Goal: Find specific page/section: Find specific page/section

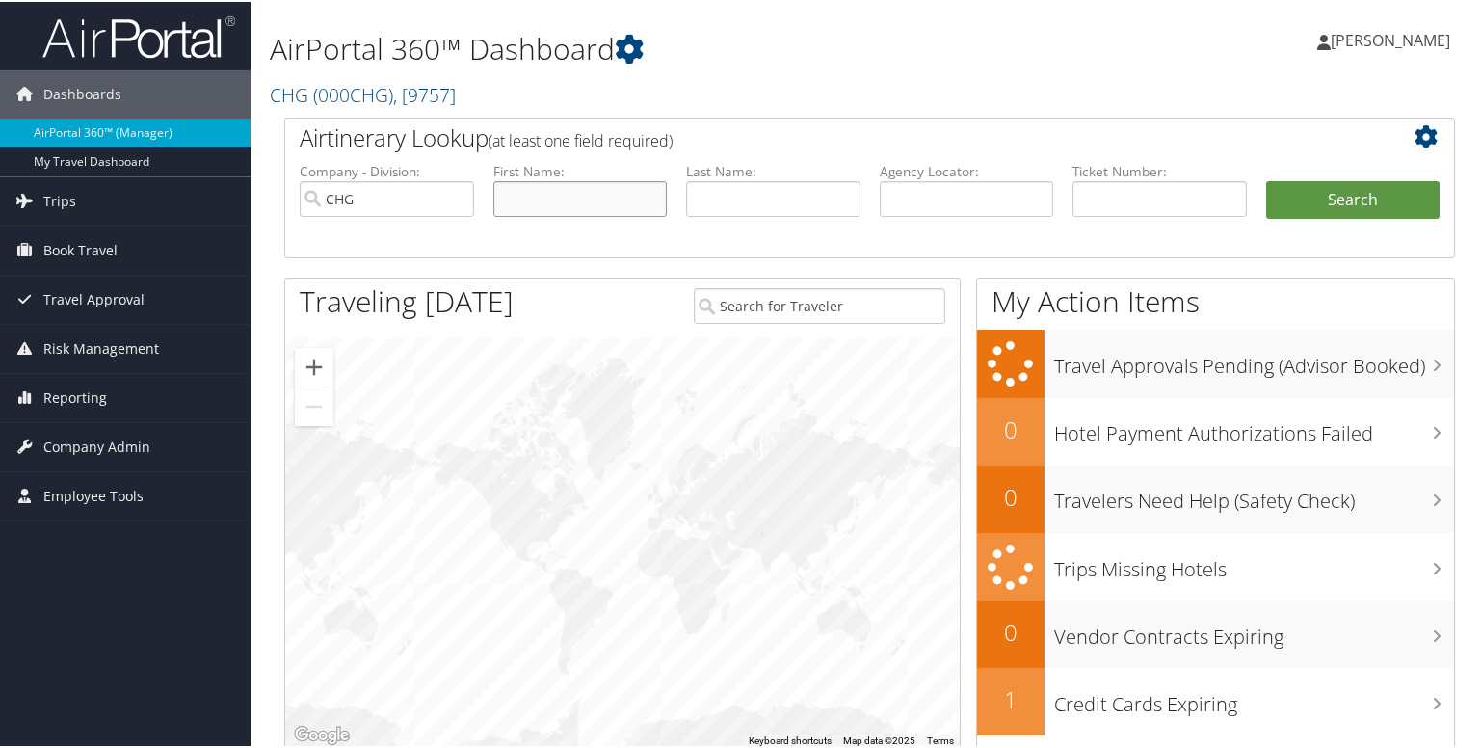
click at [543, 195] on input "text" at bounding box center [580, 197] width 174 height 36
paste input "Licht, Daniel"
type input "Licht, Daniel"
click at [748, 209] on input "text" at bounding box center [773, 197] width 174 height 36
paste input "Licht, Daniel"
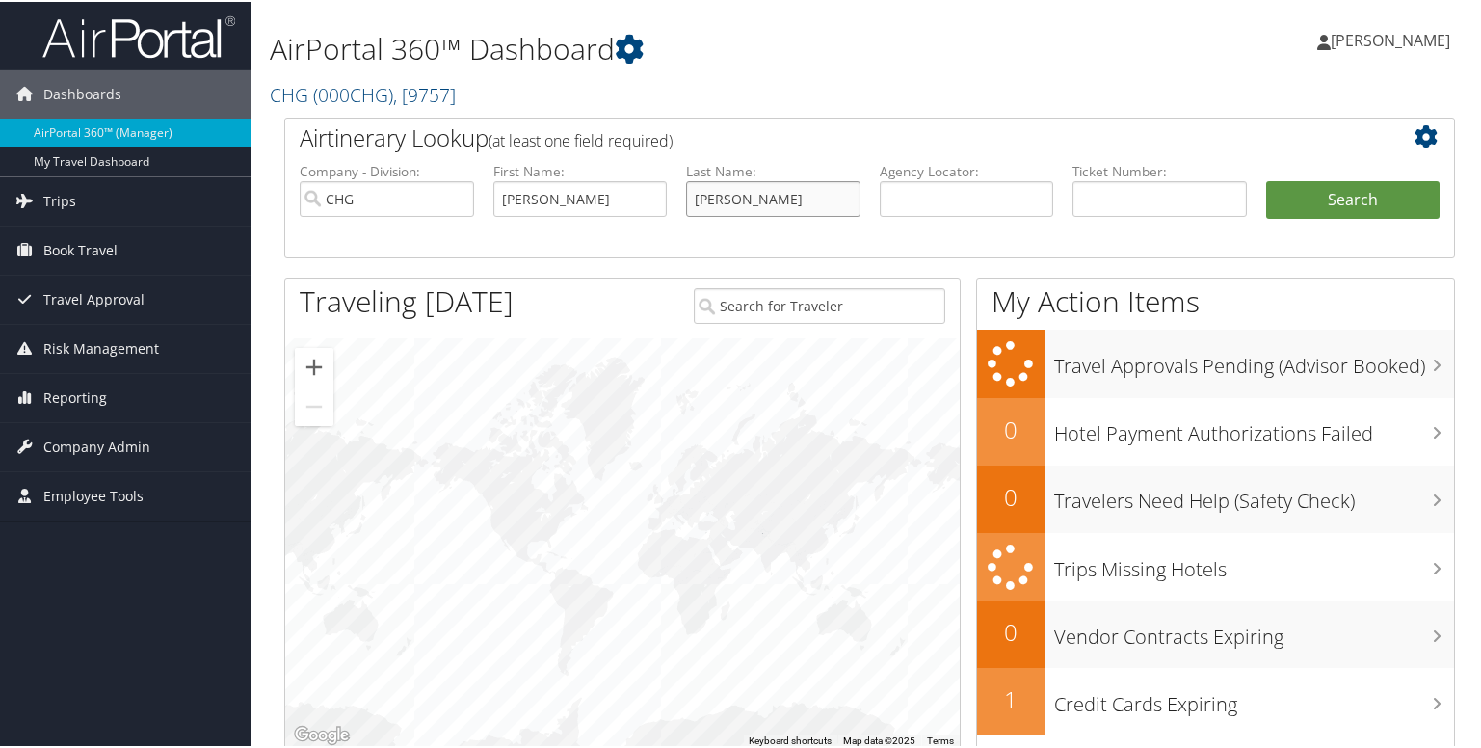
type input "Licht, Daniel"
drag, startPoint x: 537, startPoint y: 201, endPoint x: 359, endPoint y: 202, distance: 177.3
click at [359, 202] on ul "Company - Division: CHG First Name: Licht, Daniel Last Name: Licht, Daniel Agen…" at bounding box center [869, 208] width 1159 height 96
type input "Daniel"
drag, startPoint x: 722, startPoint y: 198, endPoint x: 825, endPoint y: 212, distance: 104.1
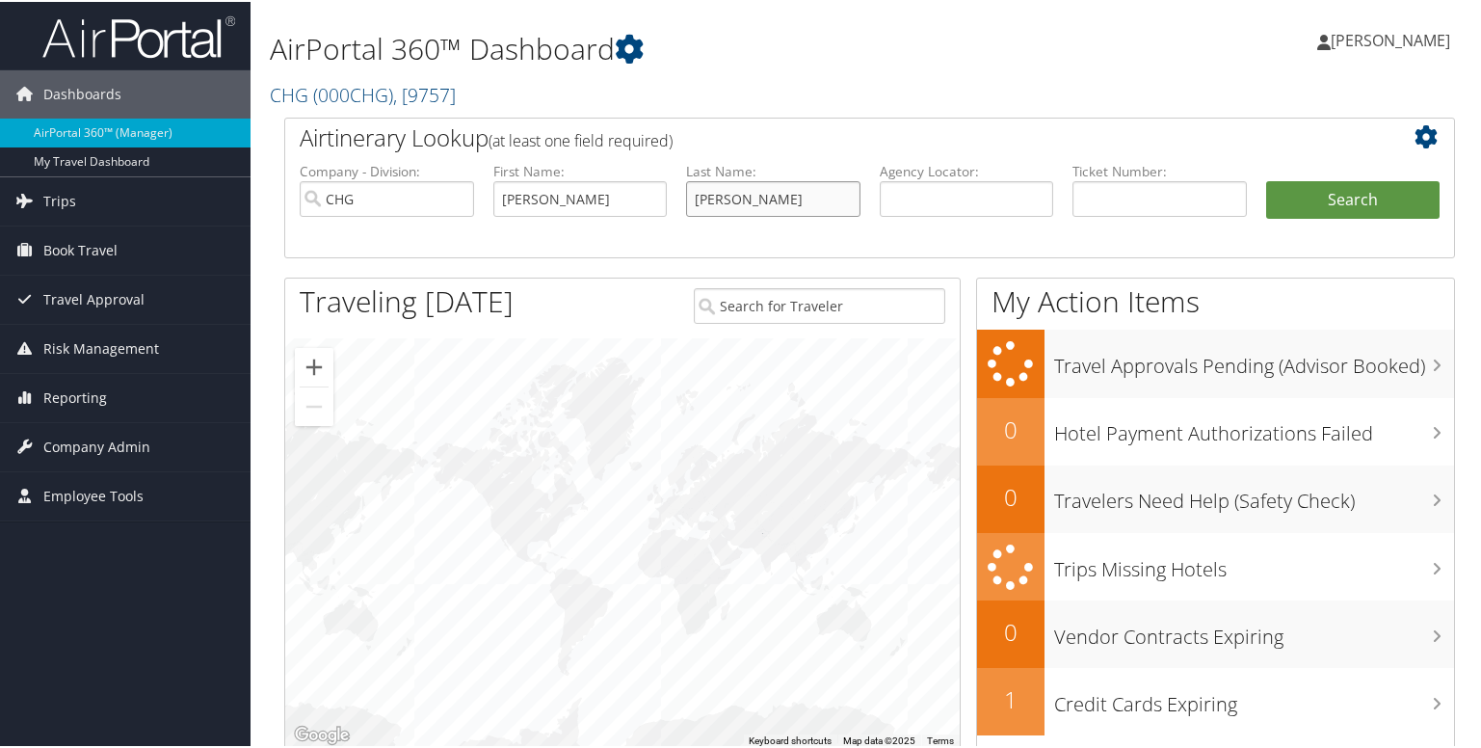
click at [825, 212] on input "Licht, Daniel" at bounding box center [773, 197] width 174 height 36
type input "Licht"
click at [1299, 207] on button "Search" at bounding box center [1353, 198] width 174 height 39
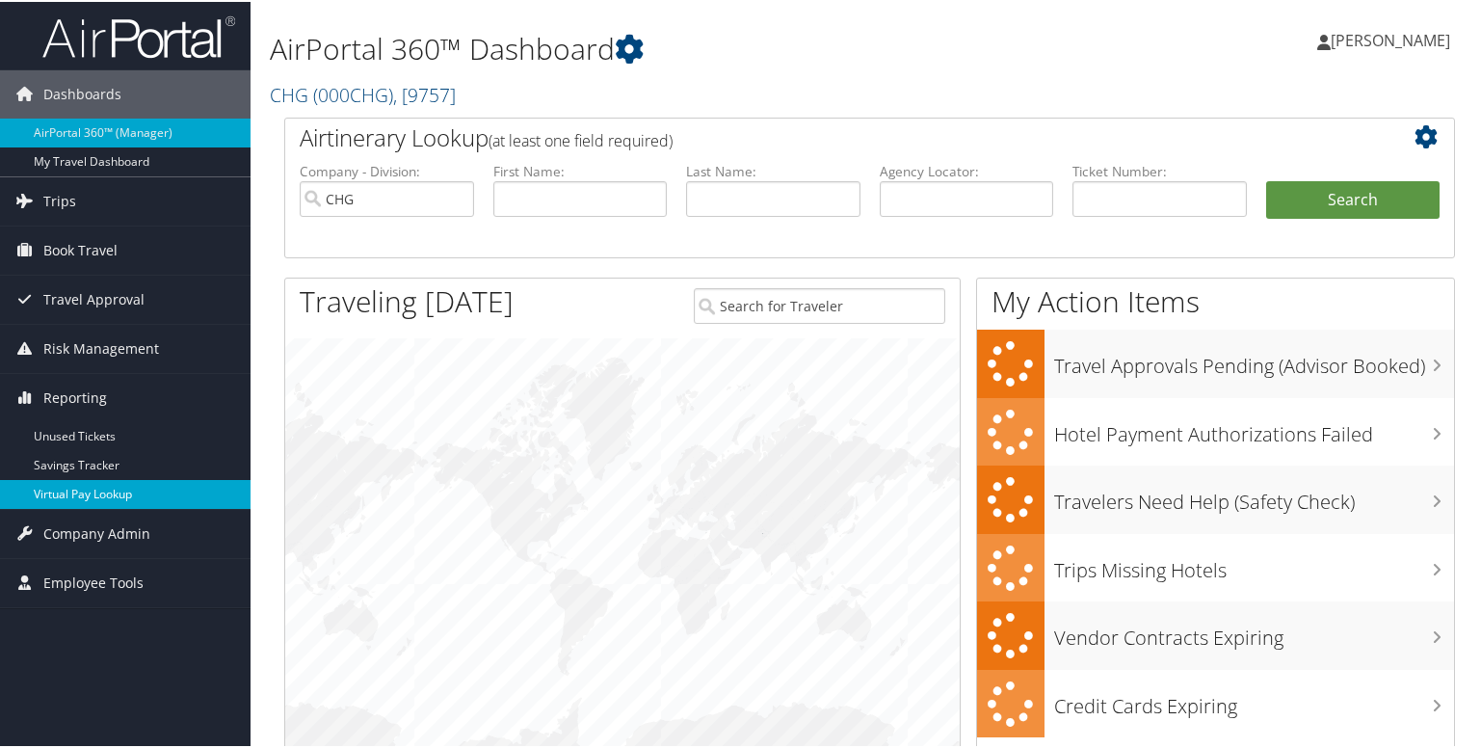
click at [104, 487] on link "Virtual Pay Lookup" at bounding box center [125, 492] width 251 height 29
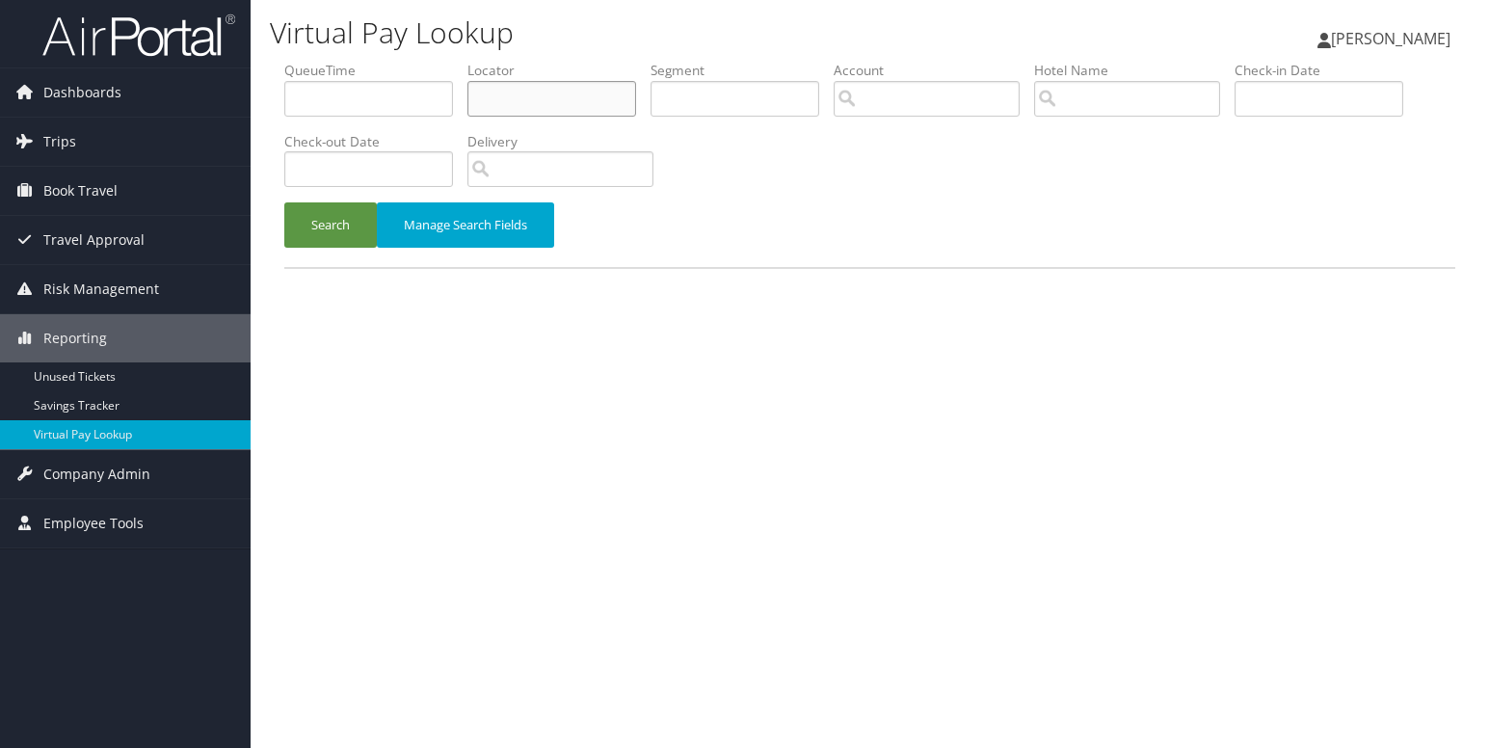
drag, startPoint x: 527, startPoint y: 96, endPoint x: 503, endPoint y: 112, distance: 28.6
click at [527, 96] on input "text" at bounding box center [551, 99] width 169 height 36
paste input "HMODZL"
type input "HMODZL"
click at [323, 225] on button "Search" at bounding box center [330, 224] width 93 height 45
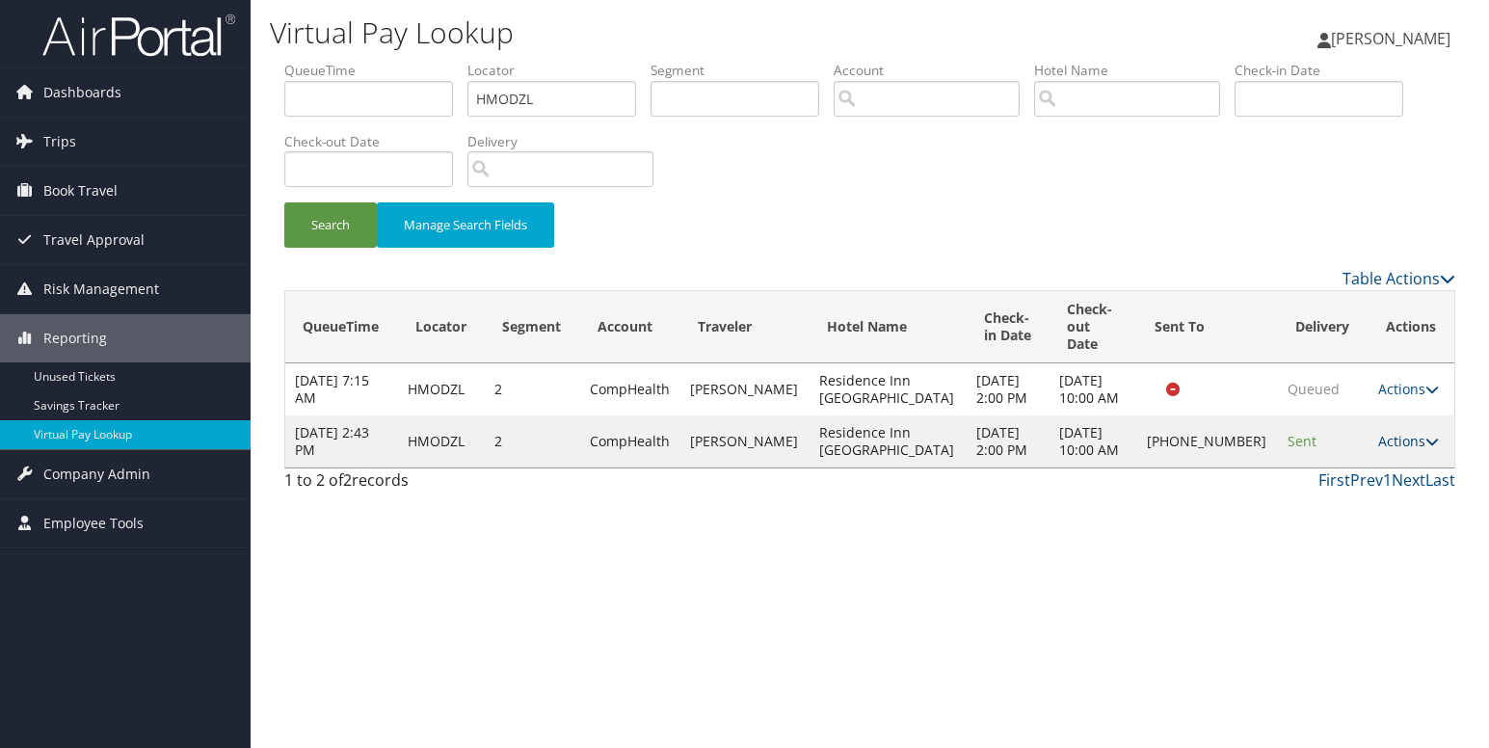
click at [1425, 448] on icon at bounding box center [1431, 441] width 13 height 13
click at [1322, 504] on link "Logs" at bounding box center [1339, 510] width 165 height 33
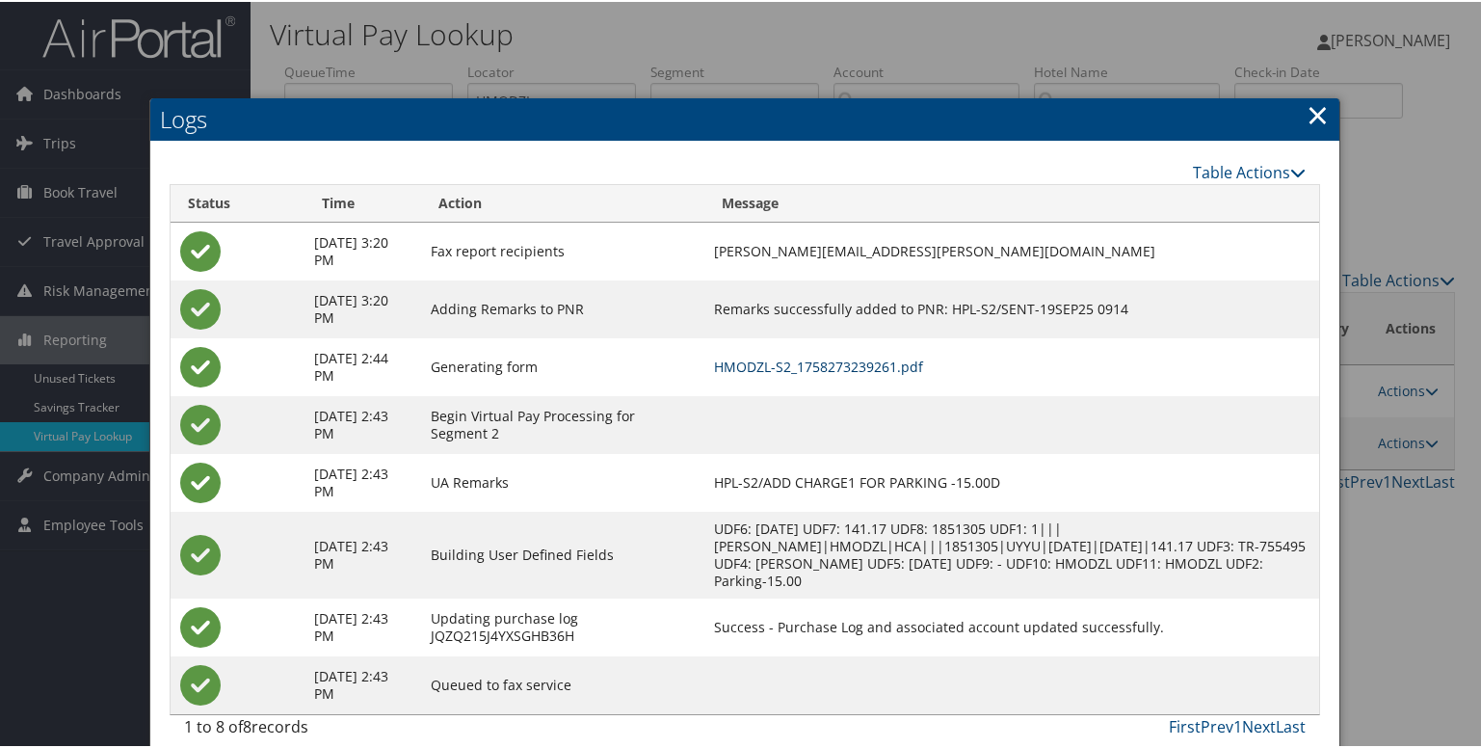
click at [825, 361] on link "HMODZL-S2_1758273239261.pdf" at bounding box center [818, 365] width 209 height 18
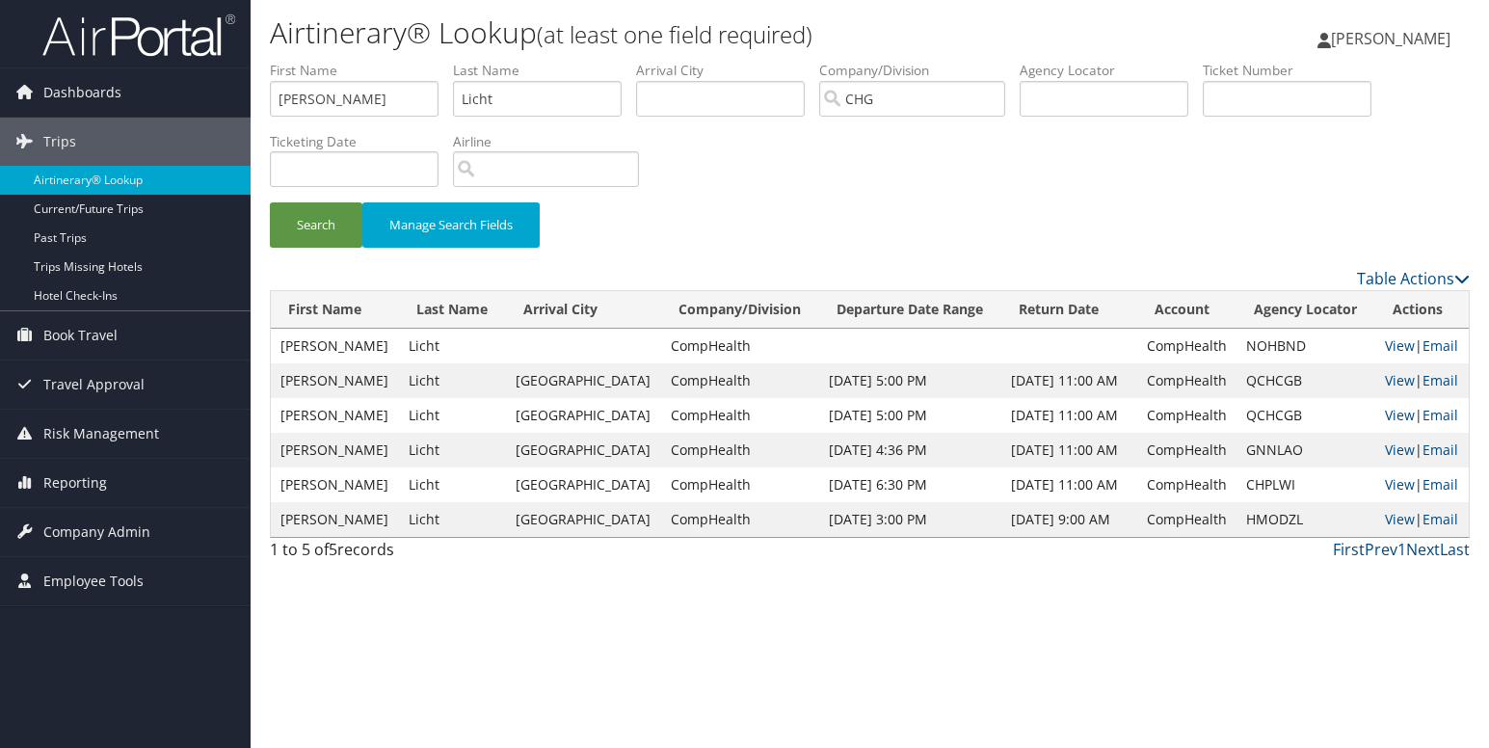
drag, startPoint x: 820, startPoint y: 223, endPoint x: 806, endPoint y: 269, distance: 48.2
click at [820, 223] on div "Search Manage Search Fields" at bounding box center [869, 234] width 1229 height 65
click at [515, 282] on div "Table Actions" at bounding box center [869, 278] width 1229 height 23
click at [370, 273] on div "Table Actions" at bounding box center [869, 278] width 1229 height 23
drag, startPoint x: 289, startPoint y: 268, endPoint x: 475, endPoint y: 268, distance: 186.0
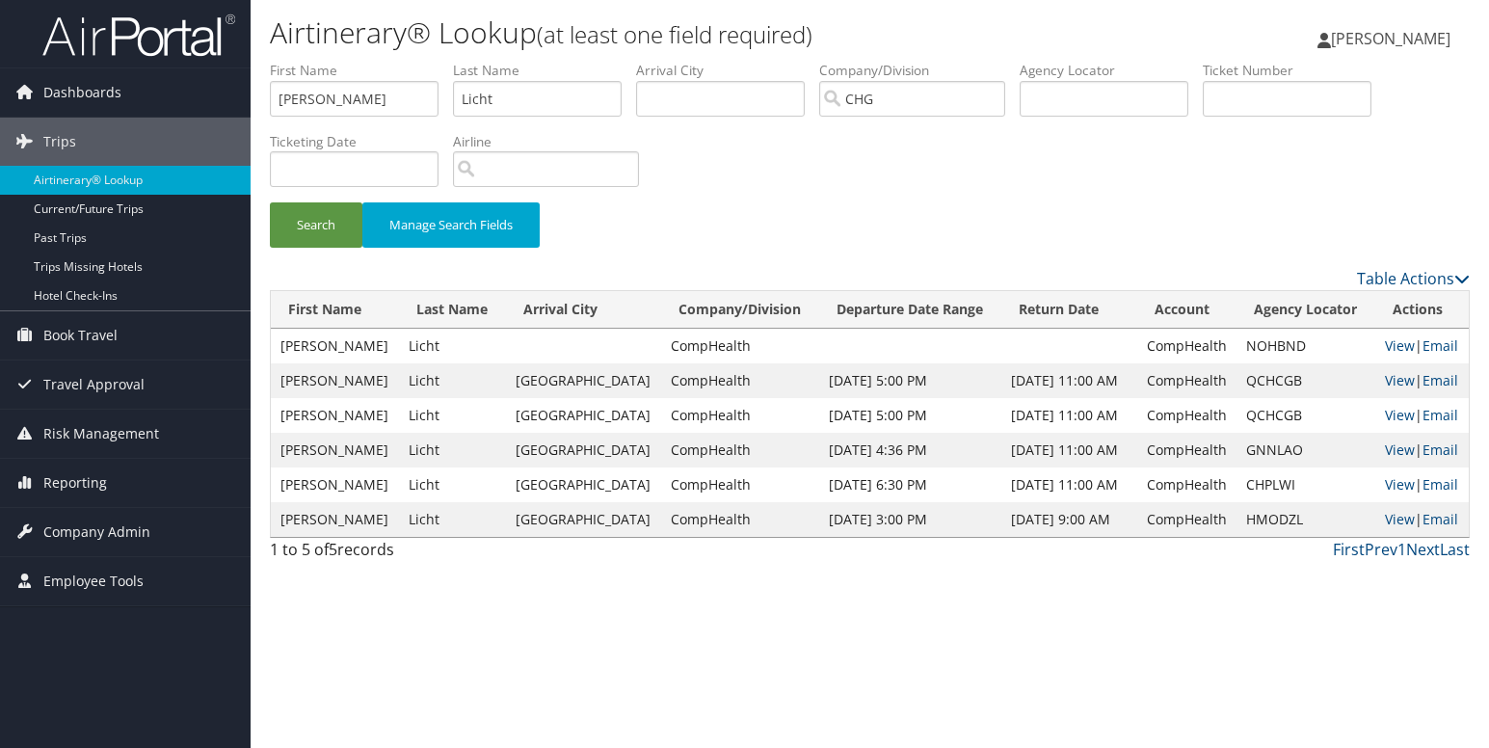
click at [475, 268] on div "Table Actions" at bounding box center [869, 278] width 1229 height 23
